Goal: Information Seeking & Learning: Understand process/instructions

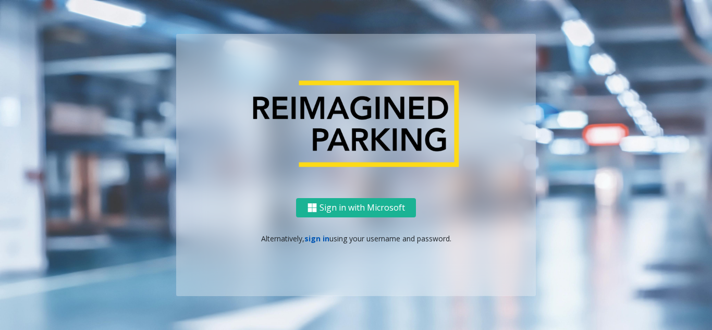
click at [314, 237] on link "sign in" at bounding box center [316, 238] width 25 height 10
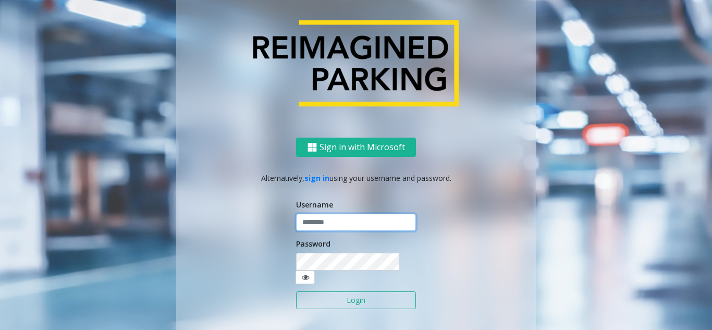
click at [321, 231] on input "text" at bounding box center [356, 223] width 120 height 18
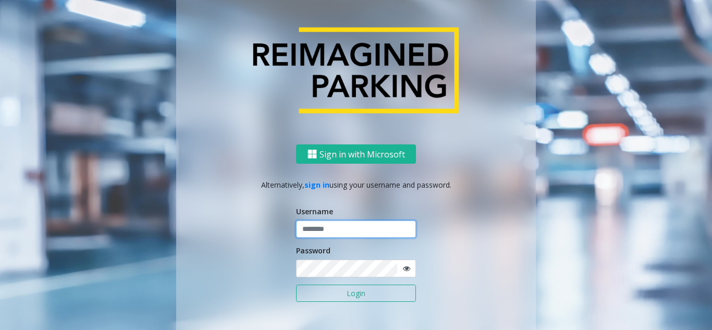
paste input "*******"
type input "*******"
click at [407, 269] on span at bounding box center [405, 268] width 19 height 18
click at [403, 266] on icon at bounding box center [406, 268] width 7 height 7
click at [262, 275] on div "Sign in with Microsoft Alternatively, sign in using your username and password.…" at bounding box center [356, 246] width 360 height 205
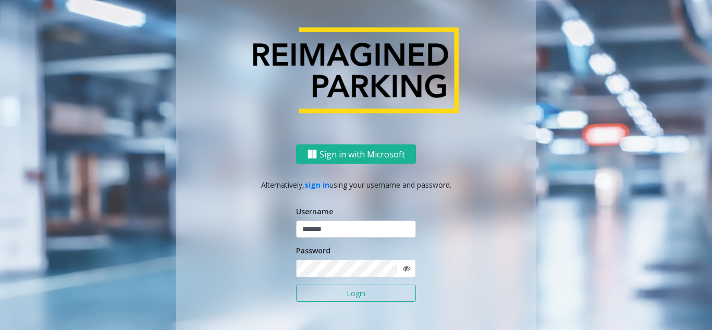
click at [333, 294] on button "Login" at bounding box center [356, 293] width 120 height 18
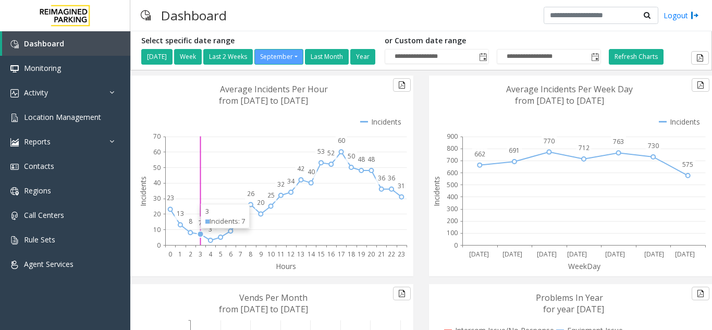
click at [467, 101] on icon at bounding box center [568, 176] width 279 height 201
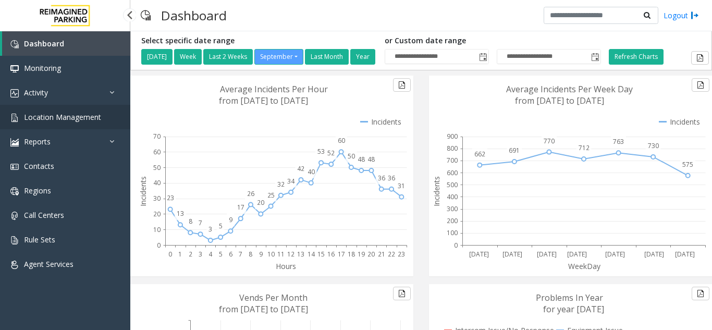
click at [88, 107] on link "Location Management" at bounding box center [65, 117] width 130 height 24
click at [93, 126] on link "Location Management" at bounding box center [65, 117] width 130 height 24
click at [46, 118] on span "Location Management" at bounding box center [62, 117] width 77 height 10
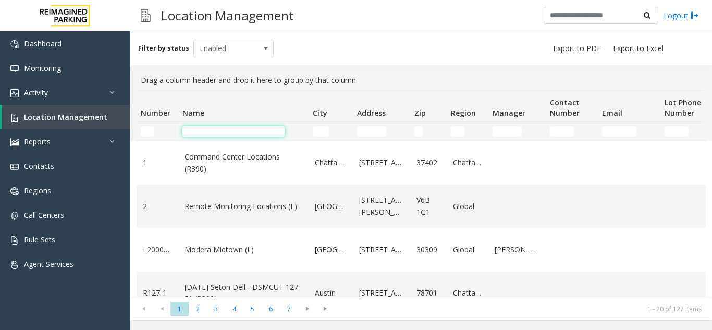
click at [220, 134] on input "Name Filter" at bounding box center [233, 131] width 102 height 10
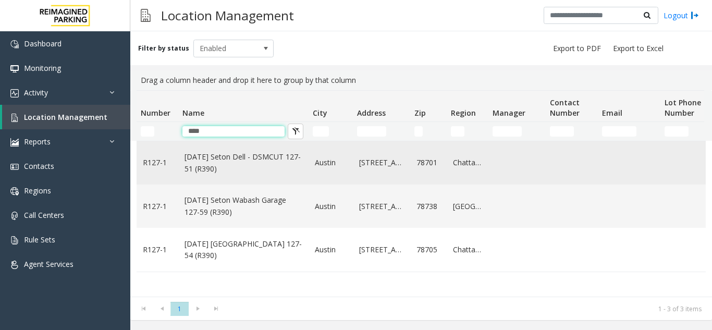
type input "****"
click at [232, 160] on link "[DATE] Seton Dell - DSMCUT 127-51 (R390)" at bounding box center [243, 162] width 118 height 23
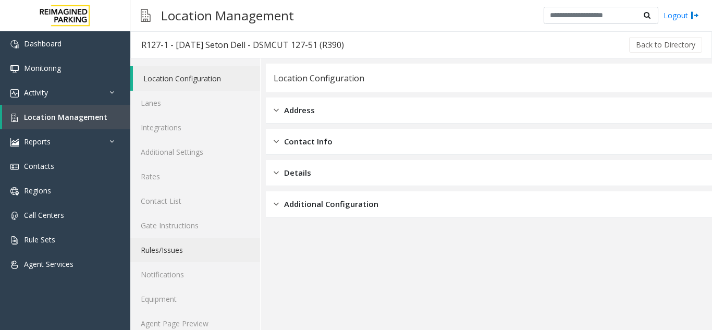
scroll to position [14, 0]
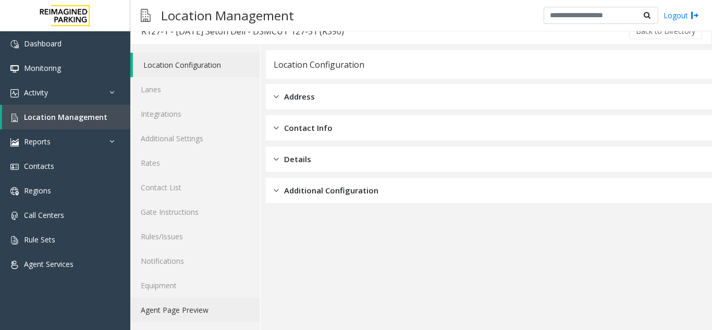
click at [193, 316] on link "Agent Page Preview" at bounding box center [195, 310] width 130 height 24
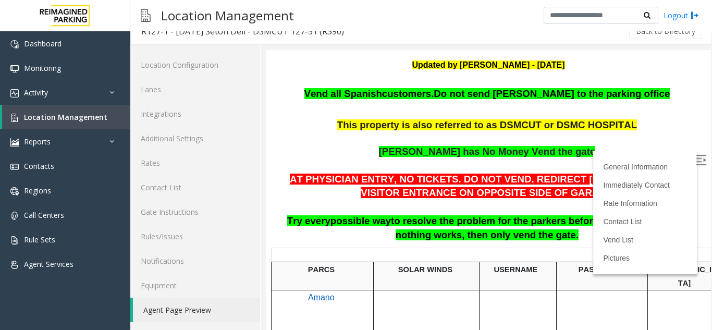
scroll to position [156, 0]
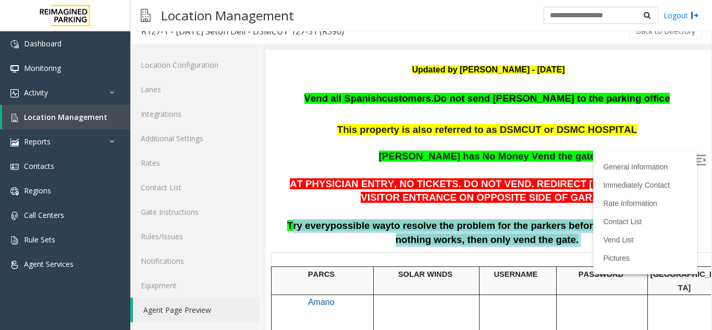
drag, startPoint x: 288, startPoint y: 228, endPoint x: 600, endPoint y: 241, distance: 312.9
click at [600, 241] on p "AT PHYSICIAN ENTRY, NO TICKETS. DO NOT VEND. REDIRECT [PERSON_NAME] TO VISITOR …" at bounding box center [488, 212] width 429 height 70
click at [591, 239] on p "AT PHYSICIAN ENTRY, NO TICKETS. DO NOT VEND. REDIRECT [PERSON_NAME] TO VISITOR …" at bounding box center [488, 212] width 429 height 70
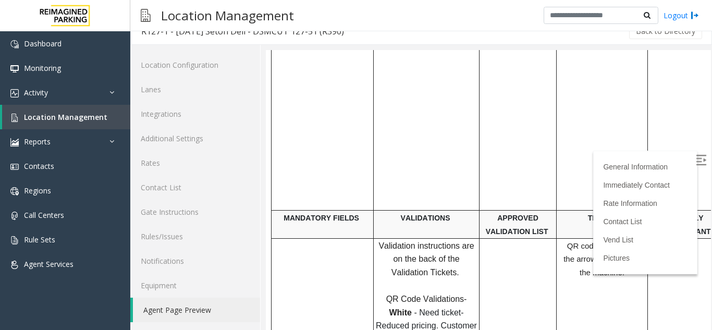
scroll to position [417, 0]
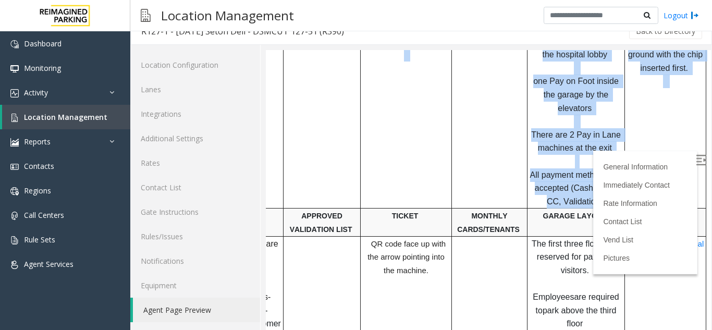
drag, startPoint x: 416, startPoint y: 203, endPoint x: 747, endPoint y: 199, distance: 330.4
click at [460, 136] on td at bounding box center [490, 121] width 76 height 175
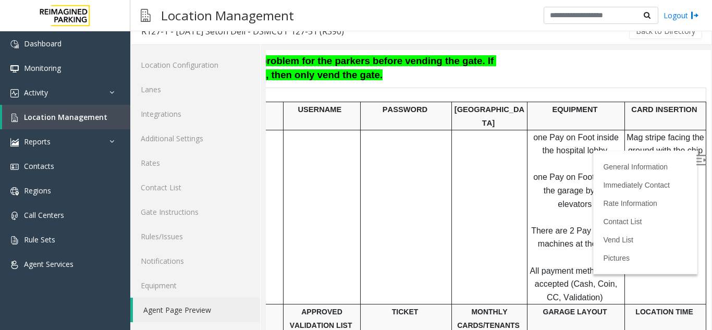
scroll to position [313, 212]
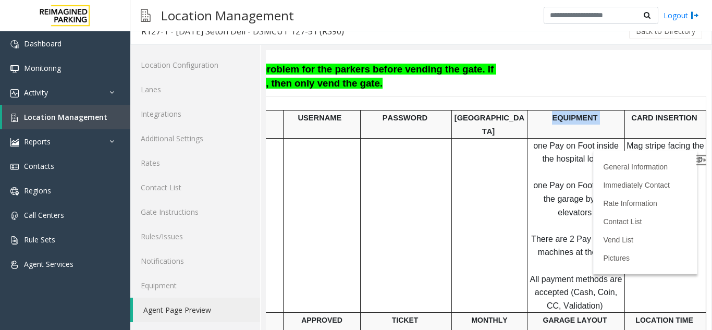
drag, startPoint x: 534, startPoint y: 119, endPoint x: 580, endPoint y: 145, distance: 53.4
click at [586, 120] on p "EQUIPMENT" at bounding box center [576, 118] width 96 height 14
click at [579, 157] on p "one Pay on Foot inside the hospital lobby one Pay on Foot inside the garage by …" at bounding box center [576, 226] width 96 height 174
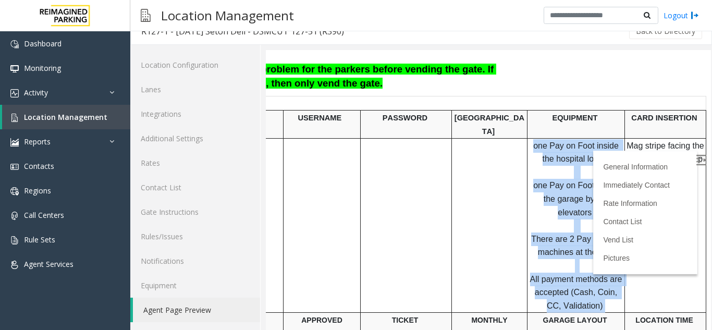
drag, startPoint x: 515, startPoint y: 134, endPoint x: 599, endPoint y: 279, distance: 167.4
click at [599, 279] on p "one Pay on Foot inside the hospital lobby one Pay on Foot inside the garage by …" at bounding box center [576, 226] width 96 height 174
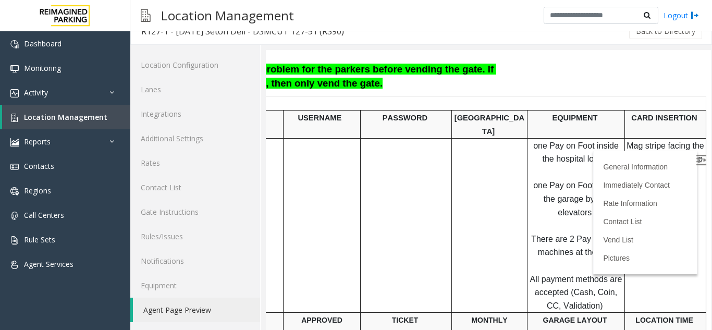
click at [577, 107] on p at bounding box center [576, 104] width 96 height 14
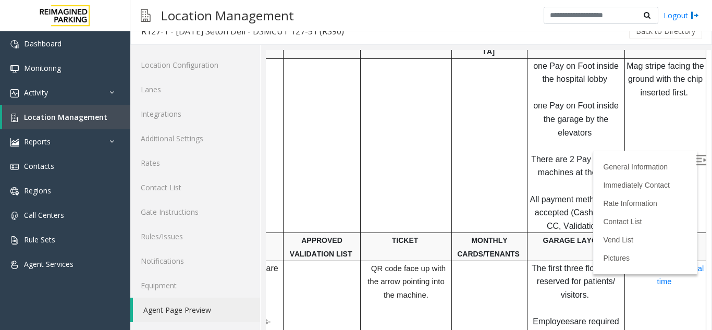
scroll to position [417, 212]
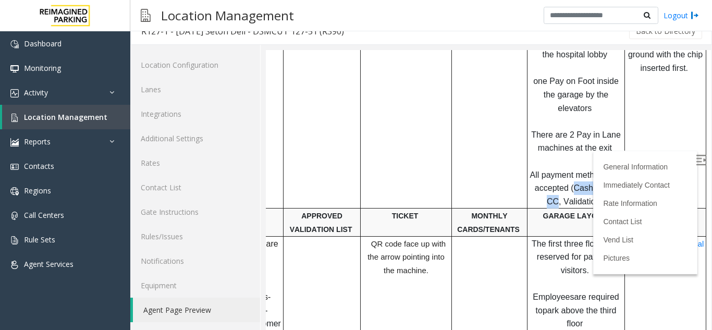
drag, startPoint x: 553, startPoint y: 163, endPoint x: 601, endPoint y: 161, distance: 48.0
click at [601, 170] on span "All payment methods are accepted (Cash, Coin, CC, Validation)" at bounding box center [577, 187] width 94 height 35
click at [565, 179] on span "All payment methods are accepted (Cash, Coin, CC, Validation)" at bounding box center [577, 187] width 94 height 35
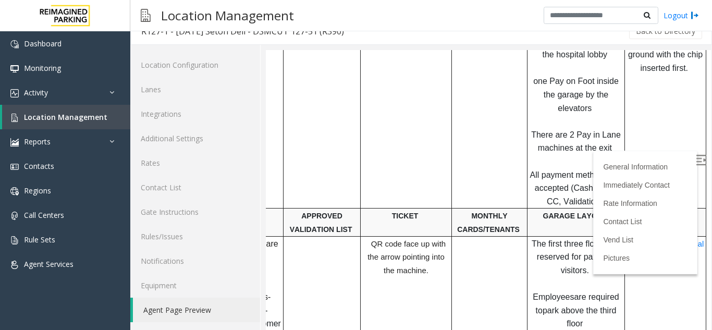
click at [564, 179] on span "All payment methods are accepted (Cash, Coin, CC, Validation)" at bounding box center [577, 187] width 94 height 35
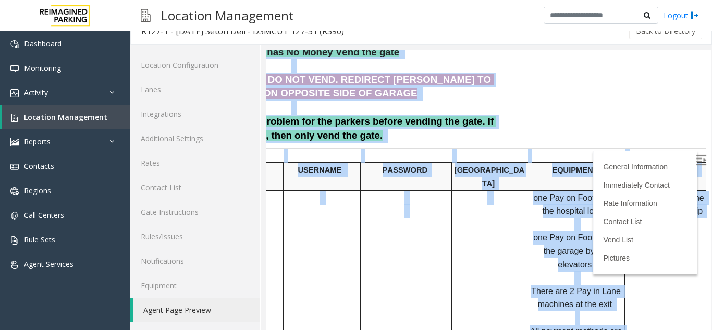
scroll to position [261, 0]
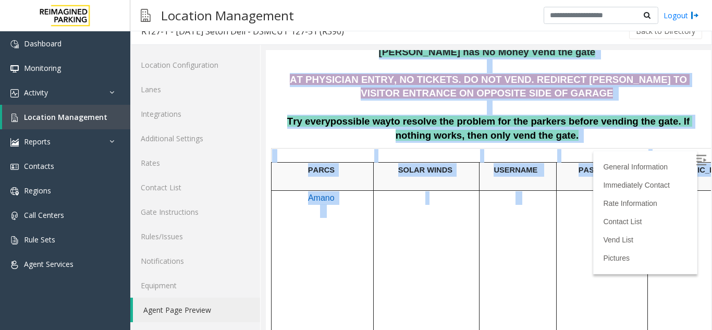
drag, startPoint x: 622, startPoint y: 226, endPoint x: 504, endPoint y: 185, distance: 124.7
click at [501, 214] on td at bounding box center [517, 277] width 77 height 175
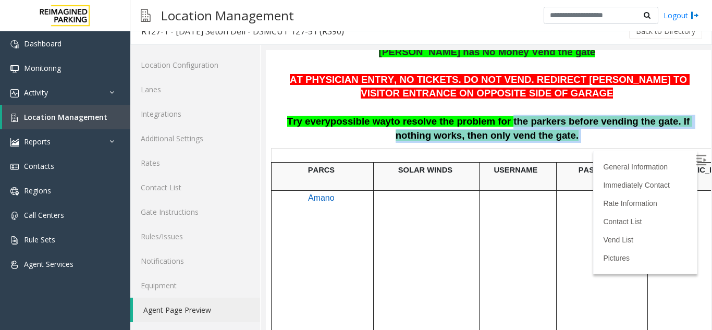
drag, startPoint x: 485, startPoint y: 127, endPoint x: 578, endPoint y: 142, distance: 94.5
click at [578, 142] on p "AT PHYSICIAN ENTRY, NO TICKETS. DO NOT VEND. REDIRECT [PERSON_NAME] TO VISITOR …" at bounding box center [488, 108] width 429 height 70
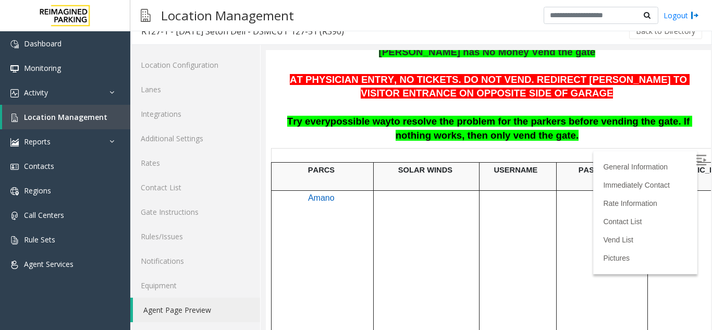
scroll to position [261, 212]
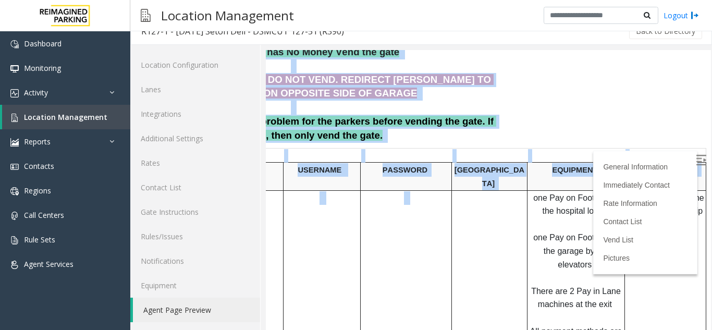
drag, startPoint x: 588, startPoint y: 232, endPoint x: 733, endPoint y: 220, distance: 145.4
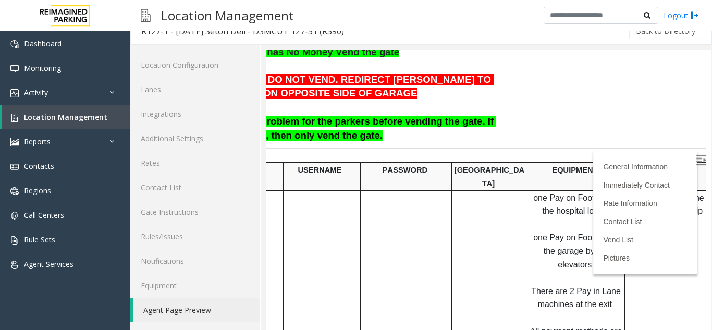
click at [629, 242] on td "Mag stripe facing the ground with the chip inserted first." at bounding box center [665, 277] width 81 height 175
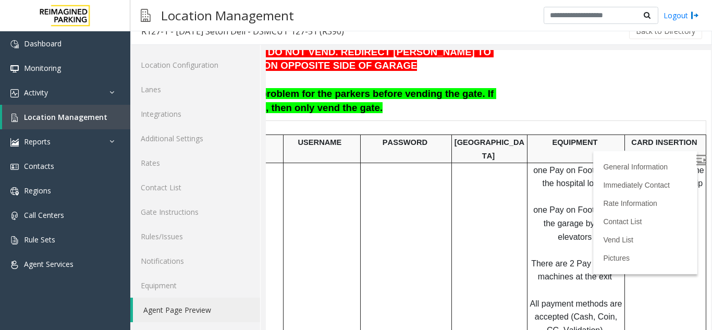
scroll to position [313, 212]
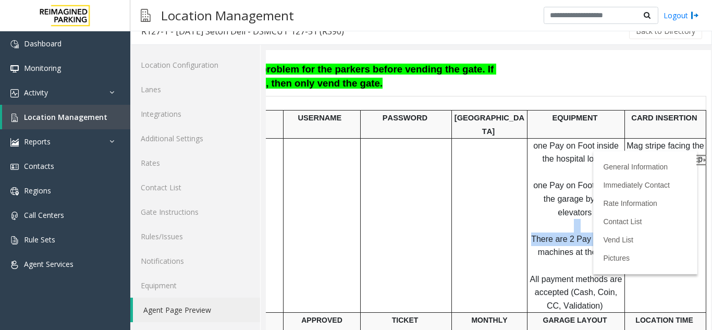
drag, startPoint x: 554, startPoint y: 196, endPoint x: 600, endPoint y: 216, distance: 50.4
click at [600, 215] on p "one Pay on Foot inside the hospital lobby one Pay on Foot inside the garage by …" at bounding box center [576, 226] width 96 height 174
click at [596, 246] on p "one Pay on Foot inside the hospital lobby one Pay on Foot inside the garage by …" at bounding box center [576, 226] width 96 height 174
drag, startPoint x: 555, startPoint y: 271, endPoint x: 600, endPoint y: 268, distance: 44.9
click at [600, 275] on span "All payment methods are accepted (Cash, Coin, CC, Validation)" at bounding box center [577, 292] width 94 height 35
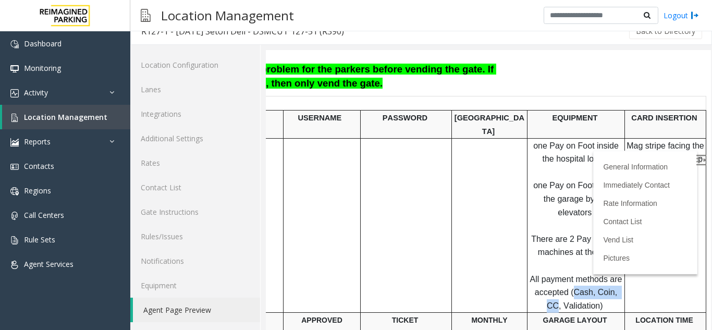
click at [600, 275] on span "All payment methods are accepted (Cash, Coin, CC, Validation)" at bounding box center [577, 292] width 94 height 35
drag, startPoint x: 575, startPoint y: 281, endPoint x: 540, endPoint y: 279, distance: 35.0
click at [540, 279] on p "one Pay on Foot inside the hospital lobby one Pay on Foot inside the garage by …" at bounding box center [576, 226] width 96 height 174
click at [537, 278] on p "one Pay on Foot inside the hospital lobby one Pay on Foot inside the garage by …" at bounding box center [576, 226] width 96 height 174
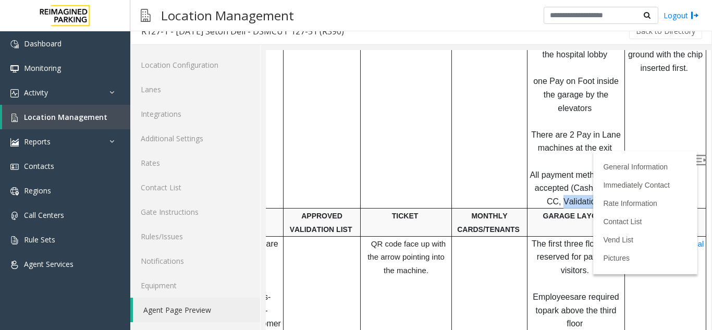
scroll to position [417, 137]
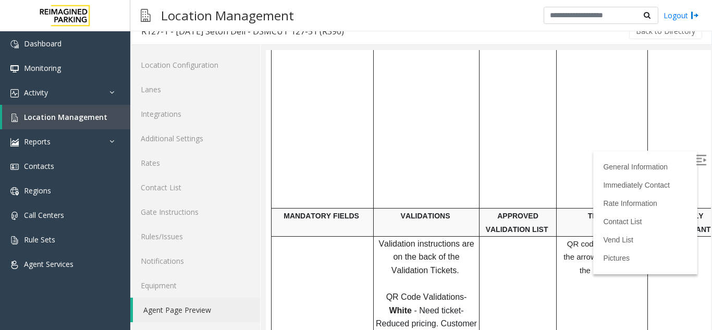
drag, startPoint x: 433, startPoint y: 244, endPoint x: 220, endPoint y: 202, distance: 217.6
click at [420, 237] on p "Validation instructions are on the back of the Validation Tickets. QR Code Vali…" at bounding box center [426, 324] width 104 height 174
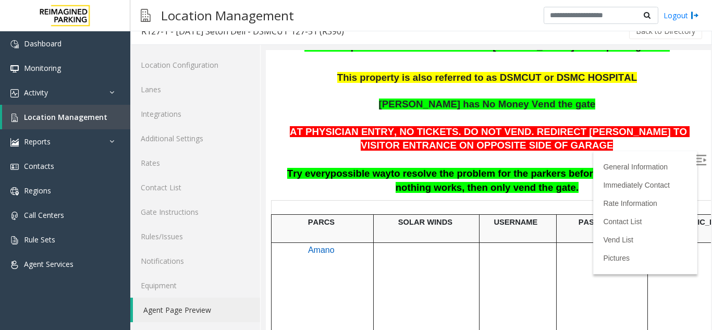
scroll to position [0, 0]
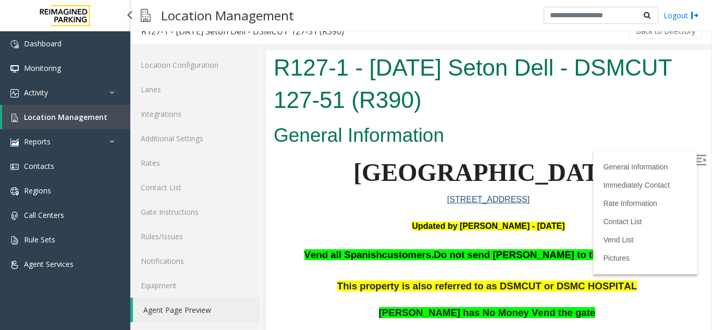
click at [32, 109] on link "Location Management" at bounding box center [66, 117] width 128 height 24
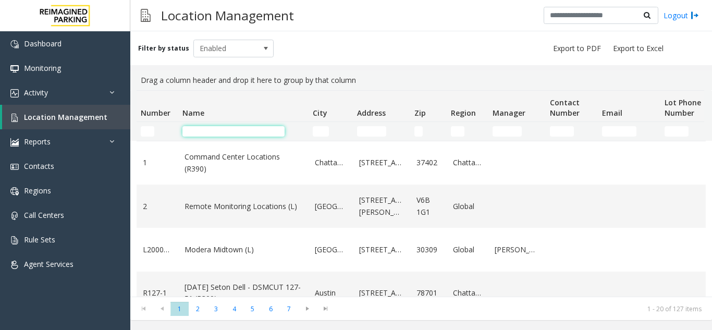
click at [206, 132] on input "Name Filter" at bounding box center [233, 131] width 102 height 10
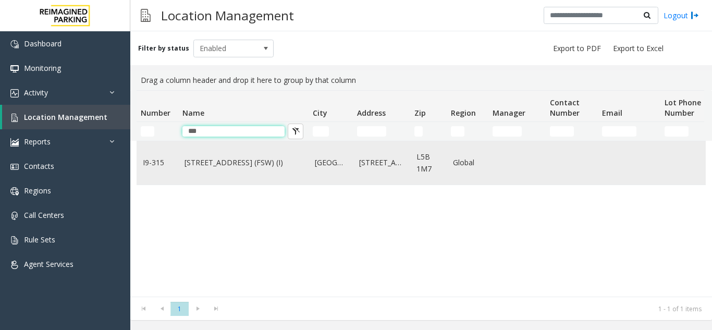
type input "***"
click at [218, 165] on link "[STREET_ADDRESS] (FSW) (I)" at bounding box center [243, 162] width 118 height 11
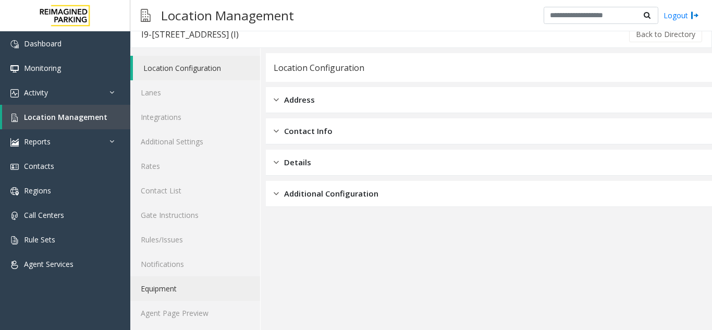
scroll to position [14, 0]
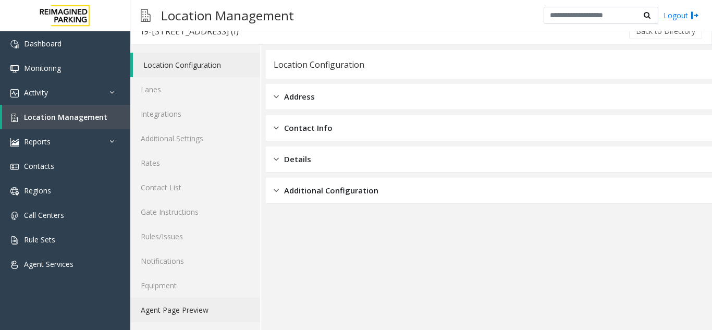
click at [174, 316] on link "Agent Page Preview" at bounding box center [195, 310] width 130 height 24
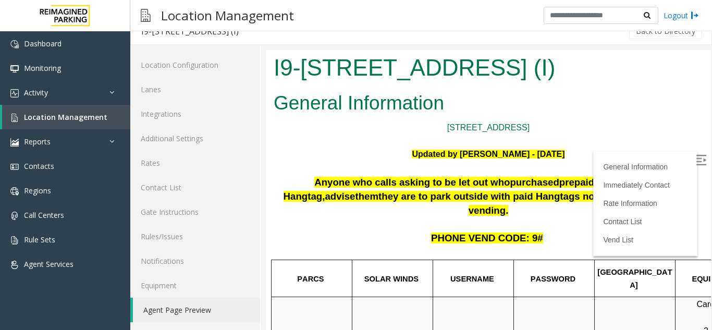
click at [696, 159] on img at bounding box center [701, 160] width 10 height 10
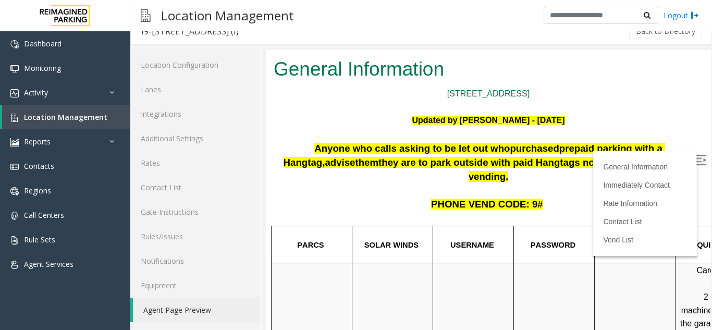
scroll to position [52, 0]
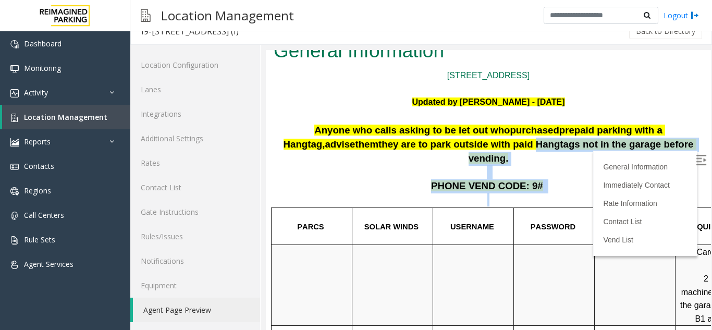
drag, startPoint x: 462, startPoint y: 144, endPoint x: 625, endPoint y: 184, distance: 168.4
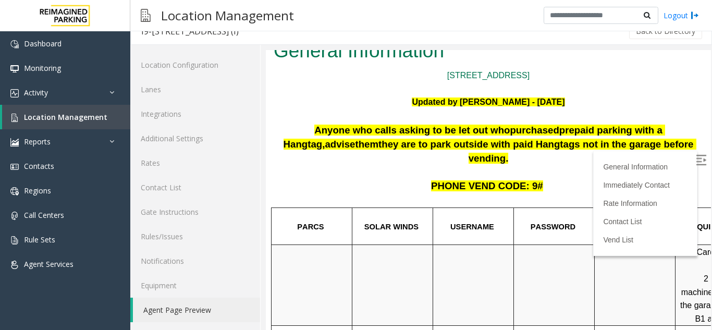
click at [432, 201] on div at bounding box center [433, 204] width 10 height 6
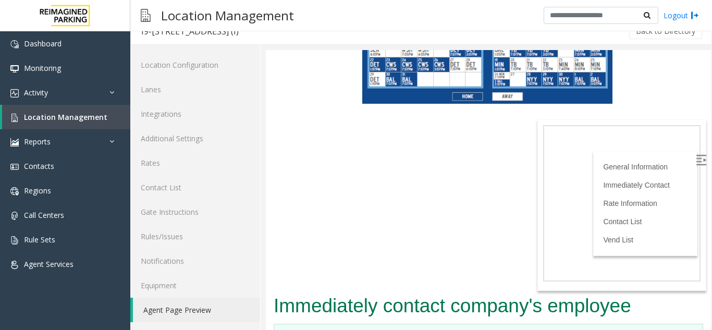
scroll to position [1042, 0]
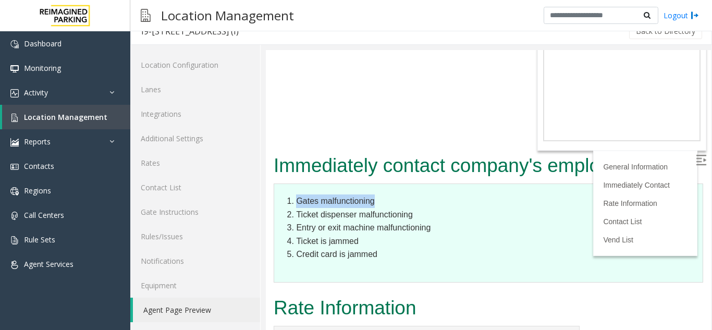
drag, startPoint x: 296, startPoint y: 87, endPoint x: 395, endPoint y: 93, distance: 99.2
click at [395, 194] on li "Gates malfunctioning" at bounding box center [494, 201] width 396 height 14
drag, startPoint x: 311, startPoint y: 99, endPoint x: 389, endPoint y: 98, distance: 78.2
click at [389, 208] on li "Ticket dispenser malfunctioning" at bounding box center [494, 215] width 396 height 14
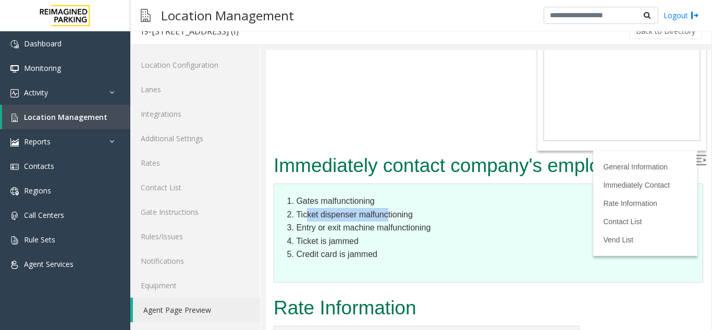
click at [389, 208] on li "Ticket dispenser malfunctioning" at bounding box center [494, 215] width 396 height 14
click at [377, 221] on li "Entry or exit machine malfunctioning" at bounding box center [494, 228] width 396 height 14
drag, startPoint x: 314, startPoint y: 113, endPoint x: 419, endPoint y: 110, distance: 105.3
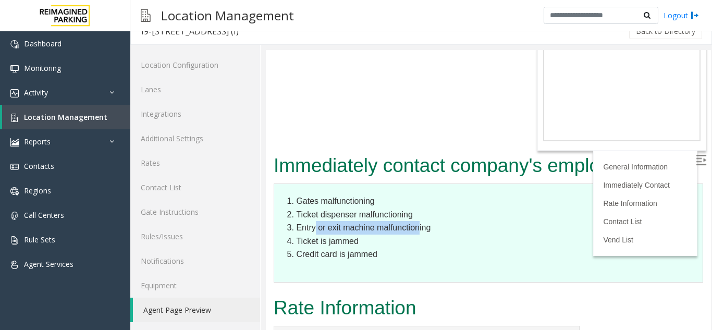
click at [419, 221] on li "Entry or exit machine malfunctioning" at bounding box center [494, 228] width 396 height 14
click at [405, 247] on li "Credit card is jammed" at bounding box center [494, 254] width 396 height 14
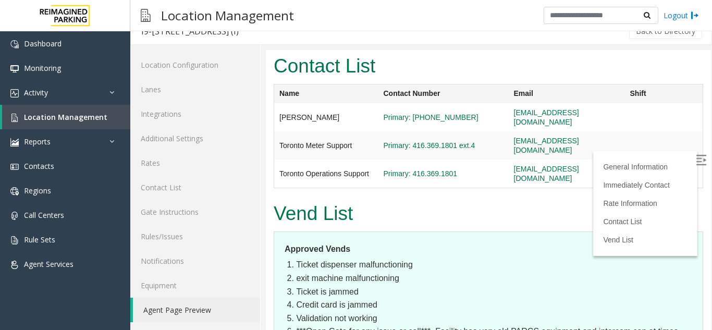
scroll to position [1459, 0]
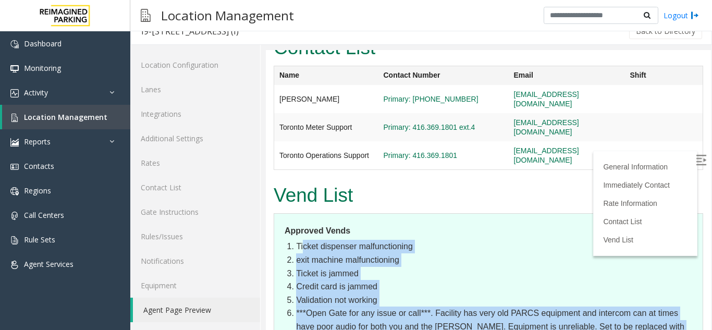
drag, startPoint x: 305, startPoint y: 117, endPoint x: 410, endPoint y: 226, distance: 151.5
click at [390, 237] on div "Vend List Approved Vends Ticket dispenser malfunctioning exit machine malfuncti…" at bounding box center [488, 321] width 445 height 283
click at [410, 226] on dl "Approved Vends Ticket dispenser malfunctioning exit machine malfunctioning Tick…" at bounding box center [488, 290] width 429 height 155
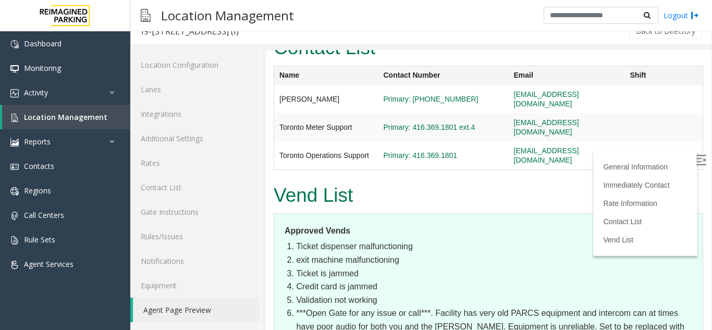
scroll to position [1468, 0]
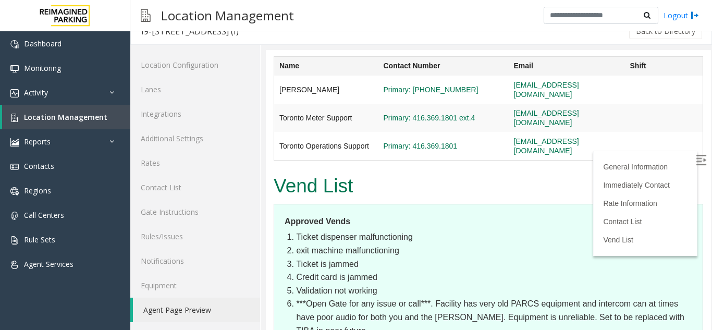
drag, startPoint x: 314, startPoint y: 266, endPoint x: 629, endPoint y: 285, distance: 315.3
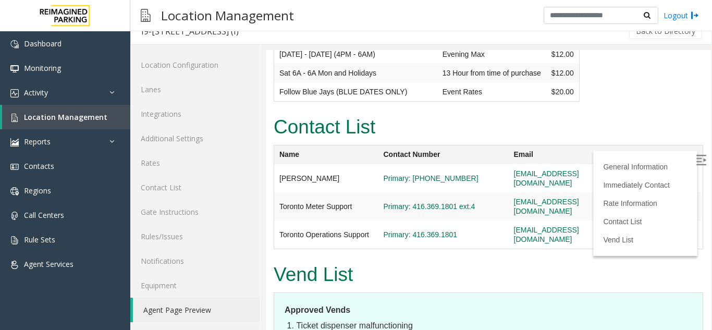
scroll to position [1312, 0]
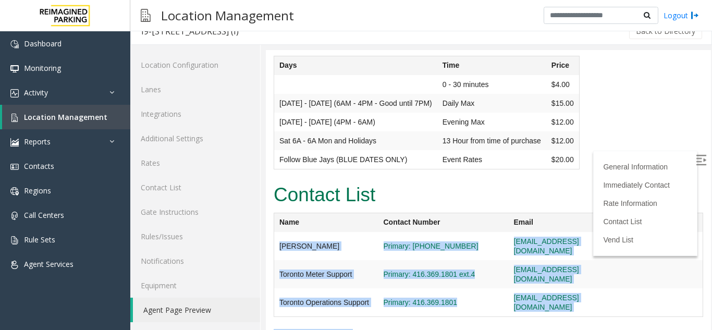
drag, startPoint x: 280, startPoint y: 130, endPoint x: 552, endPoint y: 196, distance: 279.5
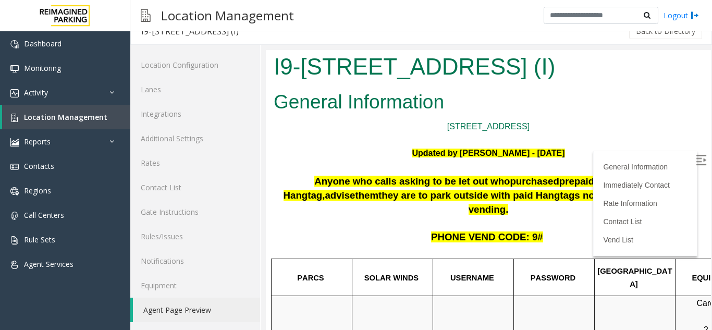
scroll to position [0, 0]
